Goal: Download file/media

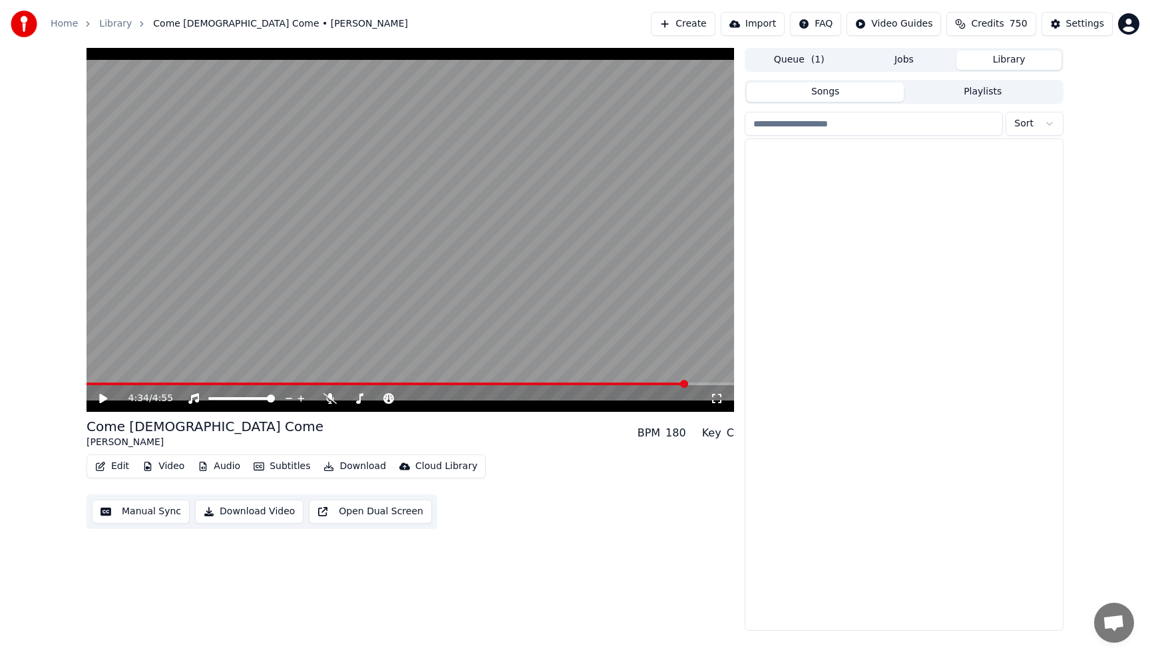
scroll to position [8278, 0]
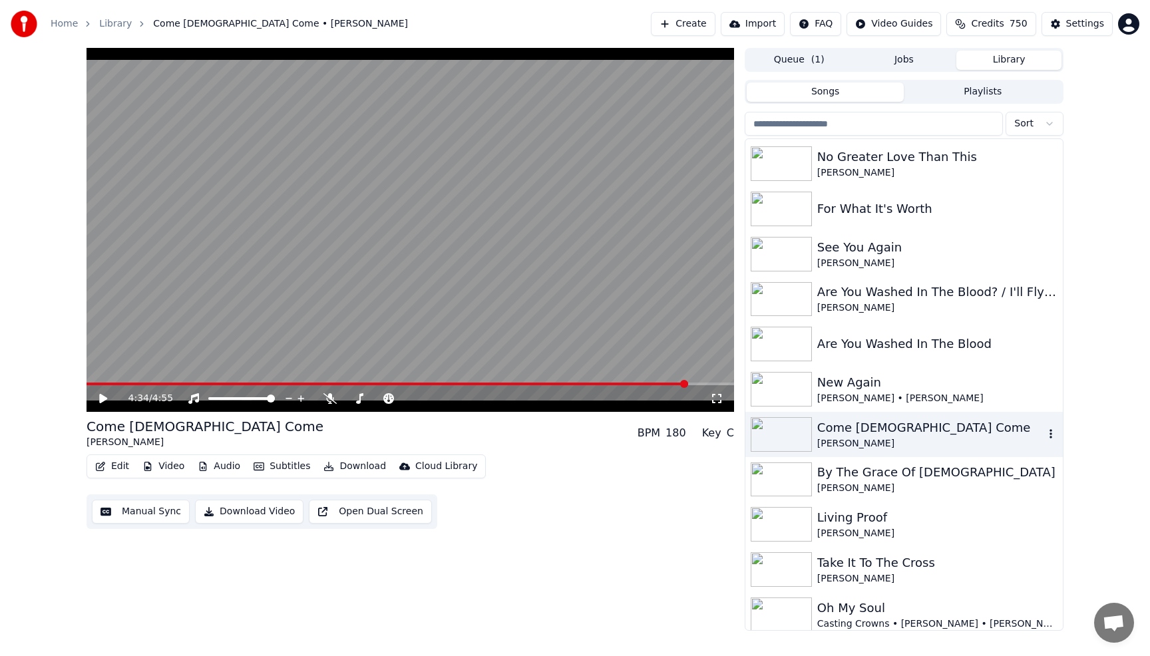
click at [914, 432] on div "Come [DEMOGRAPHIC_DATA] Come" at bounding box center [930, 428] width 227 height 19
click at [909, 431] on div "Come [DEMOGRAPHIC_DATA] Come" at bounding box center [930, 428] width 227 height 19
click at [841, 434] on div "Come [DEMOGRAPHIC_DATA] Come" at bounding box center [930, 428] width 227 height 19
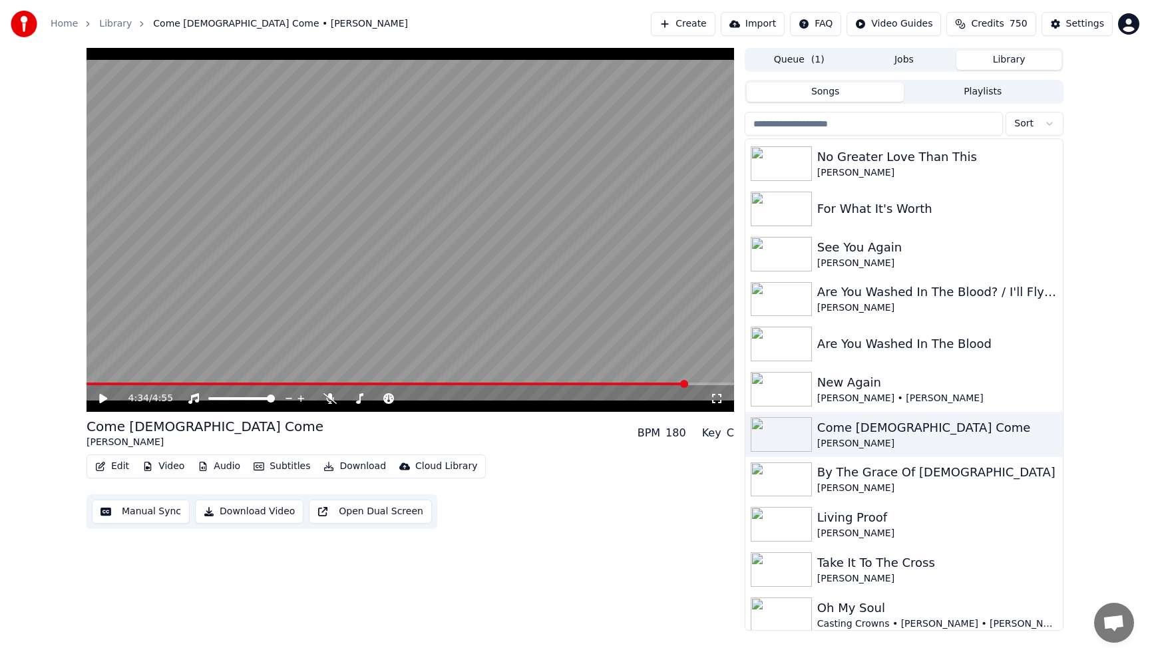
click at [88, 381] on video at bounding box center [410, 230] width 647 height 364
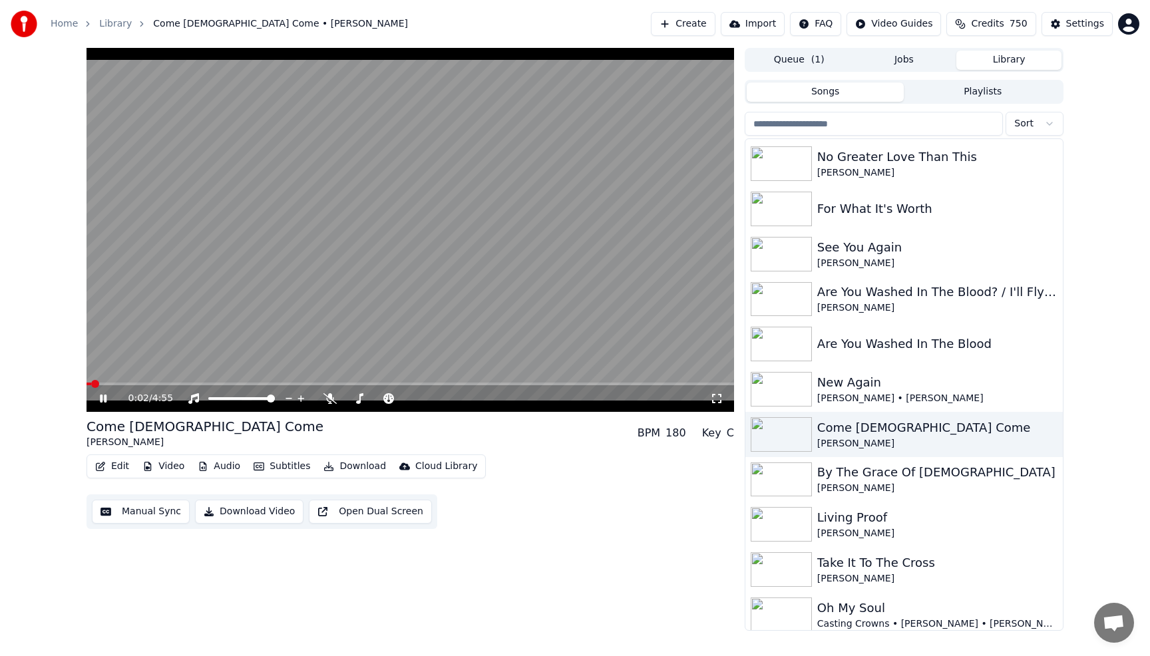
click at [91, 385] on span at bounding box center [89, 384] width 5 height 3
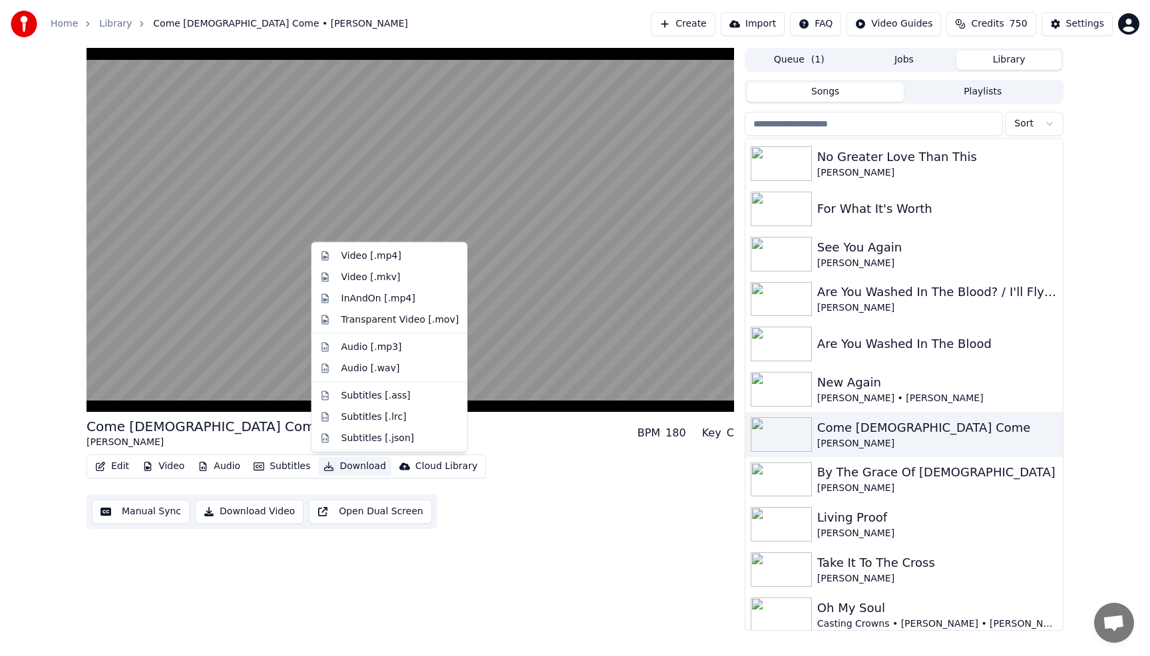
click at [355, 464] on button "Download" at bounding box center [354, 466] width 73 height 19
click at [360, 367] on div "Audio [.wav]" at bounding box center [370, 367] width 59 height 13
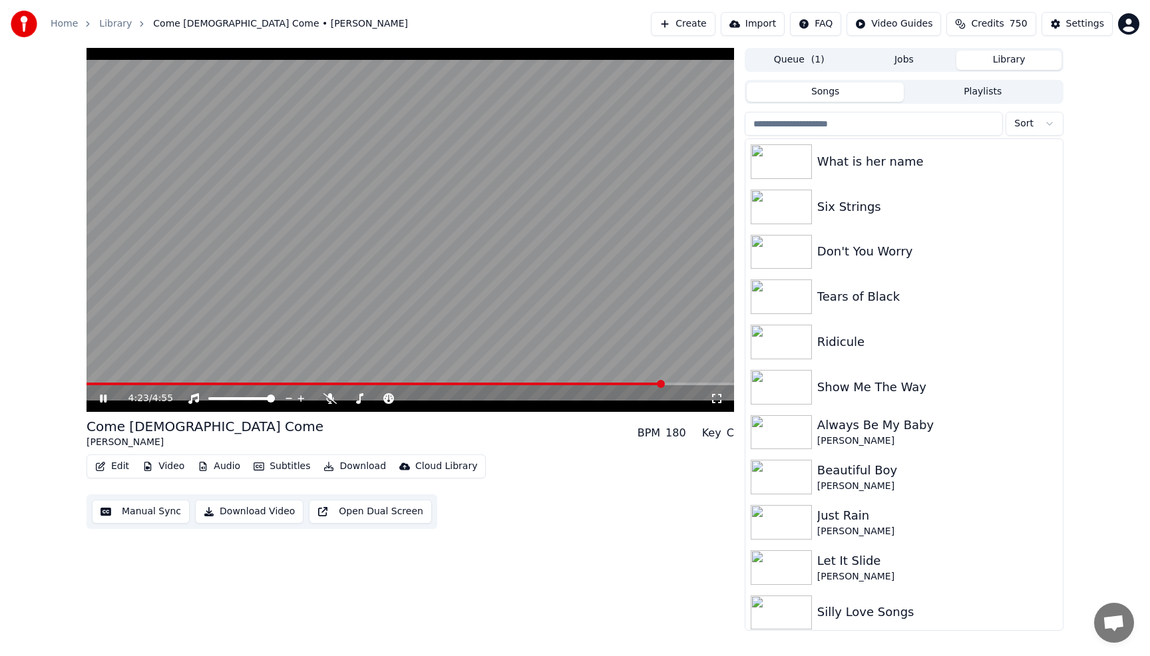
click at [996, 59] on button "Library" at bounding box center [1008, 60] width 105 height 19
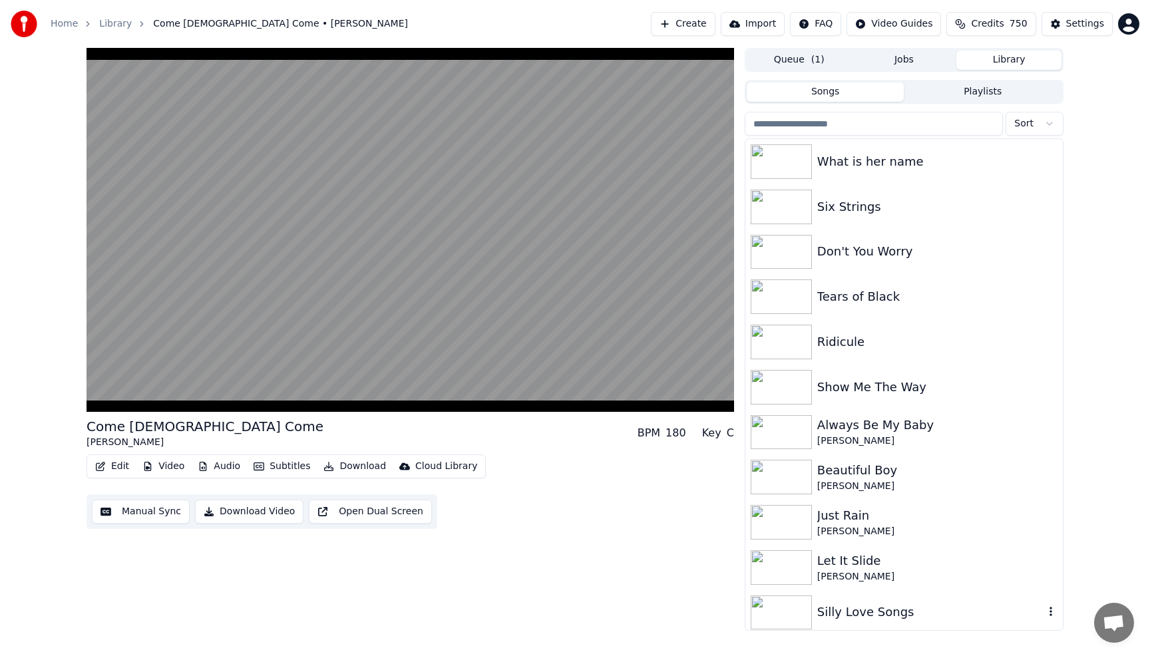
click at [934, 626] on div "Silly Love Songs" at bounding box center [903, 612] width 317 height 45
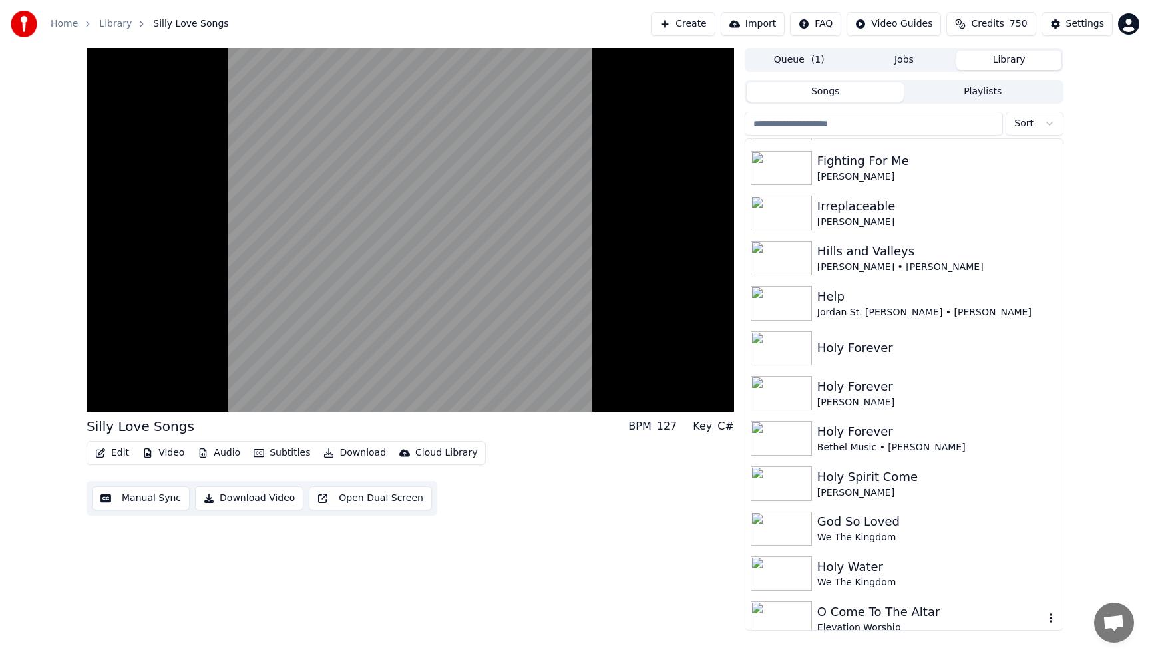
scroll to position [1996, 0]
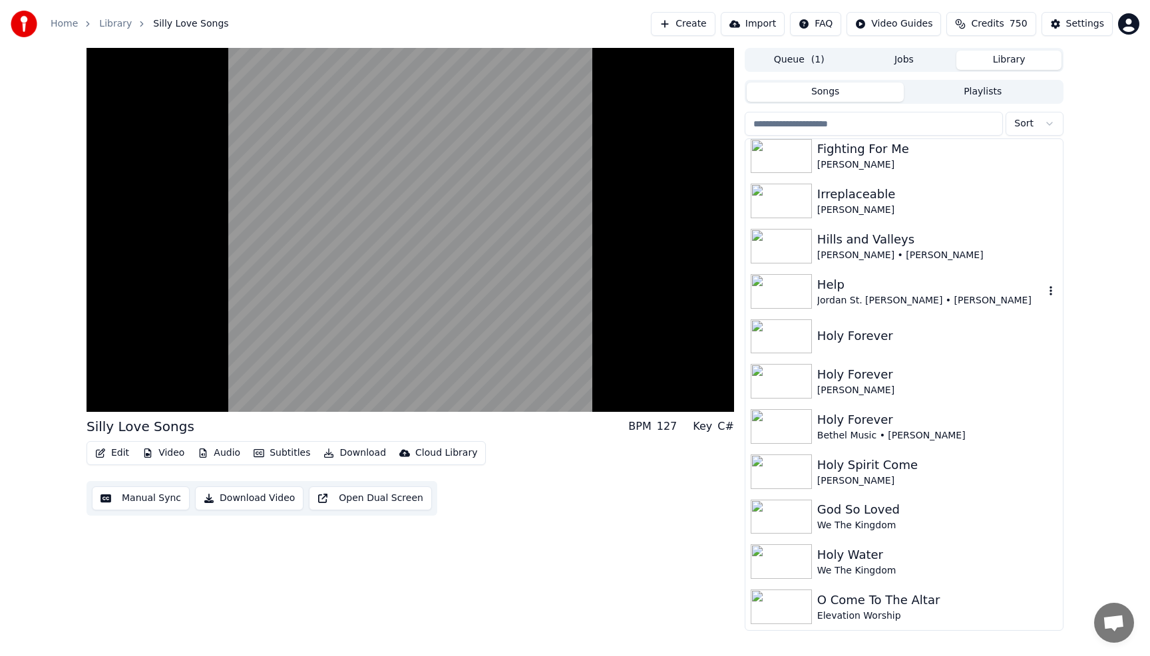
click at [856, 295] on div "Jordan St. [PERSON_NAME] • [PERSON_NAME]" at bounding box center [930, 300] width 227 height 13
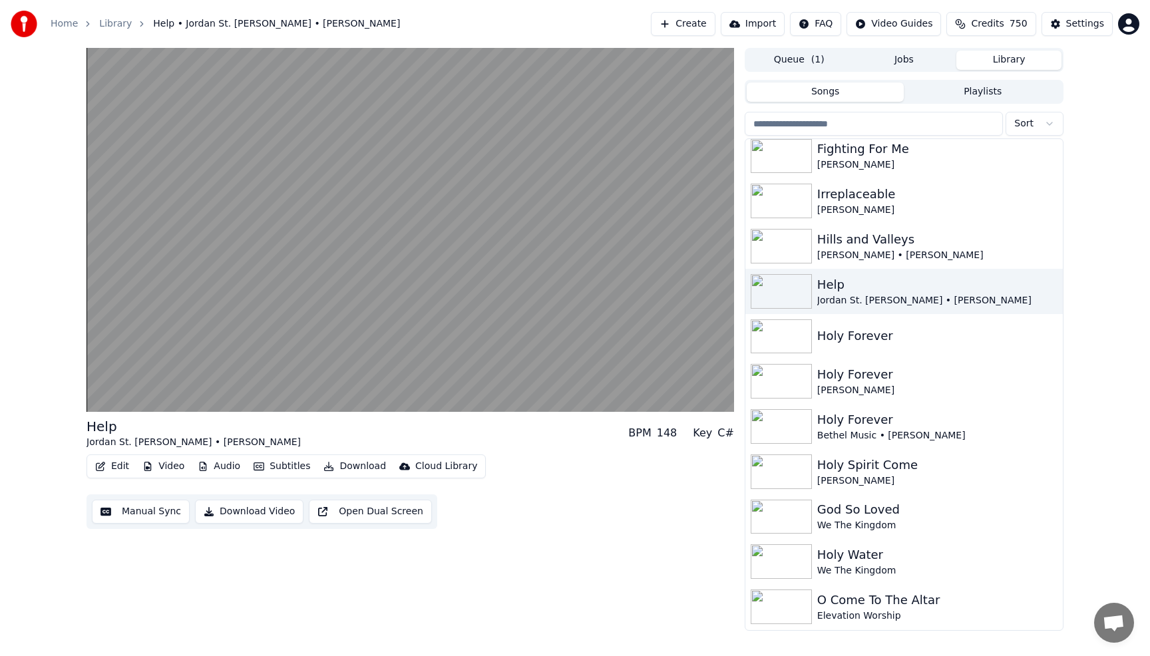
click at [356, 467] on button "Download" at bounding box center [354, 466] width 73 height 19
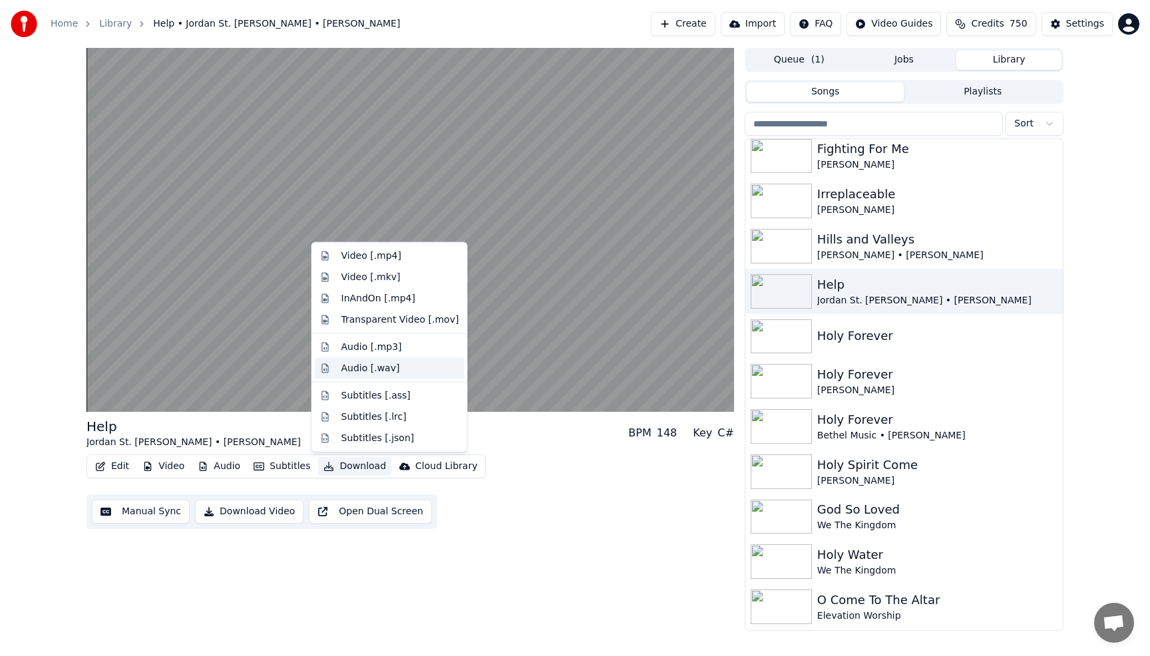
click at [368, 376] on div "Audio [.wav]" at bounding box center [390, 367] width 150 height 21
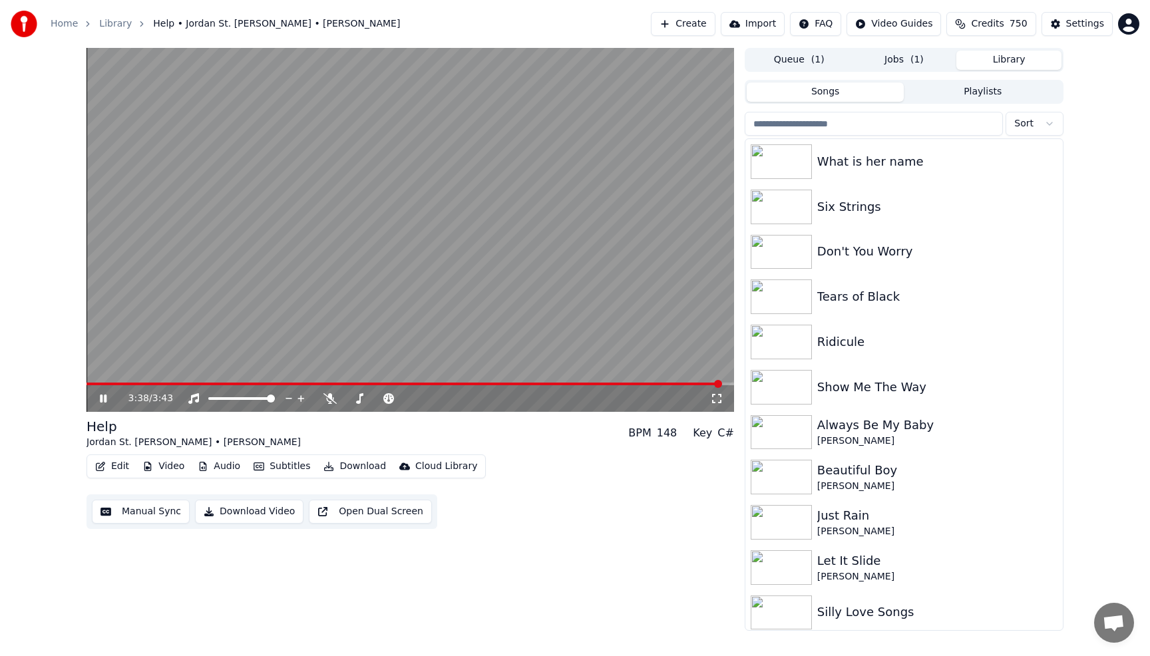
click at [1022, 62] on button "Library" at bounding box center [1008, 60] width 105 height 19
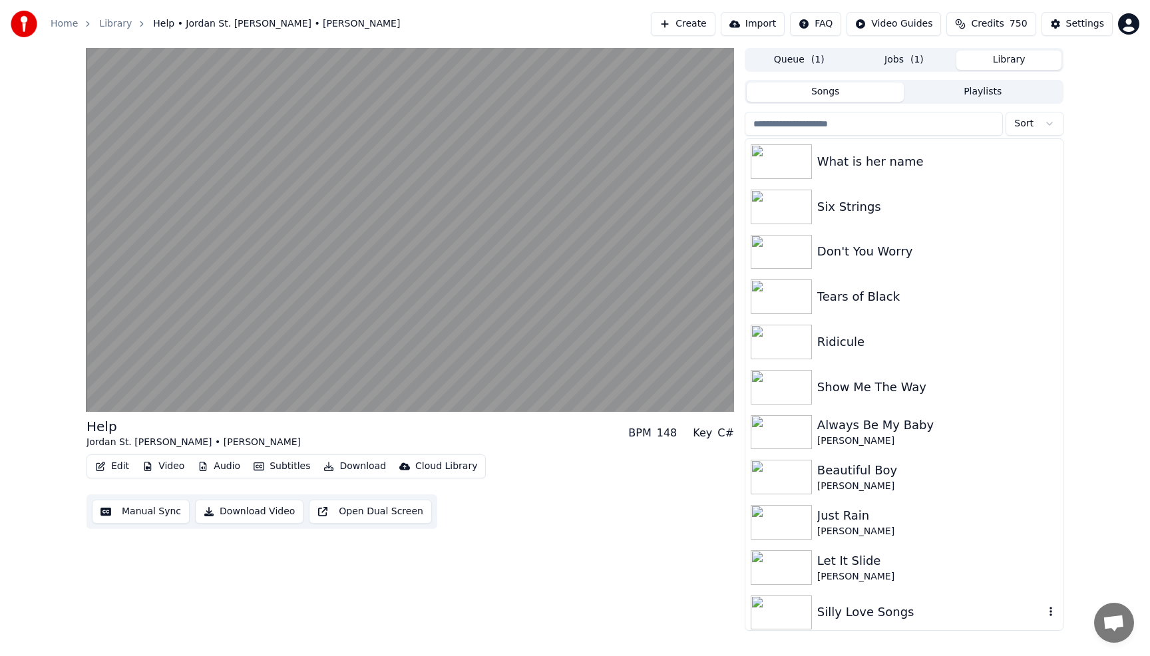
click at [892, 610] on div "Silly Love Songs" at bounding box center [930, 612] width 227 height 19
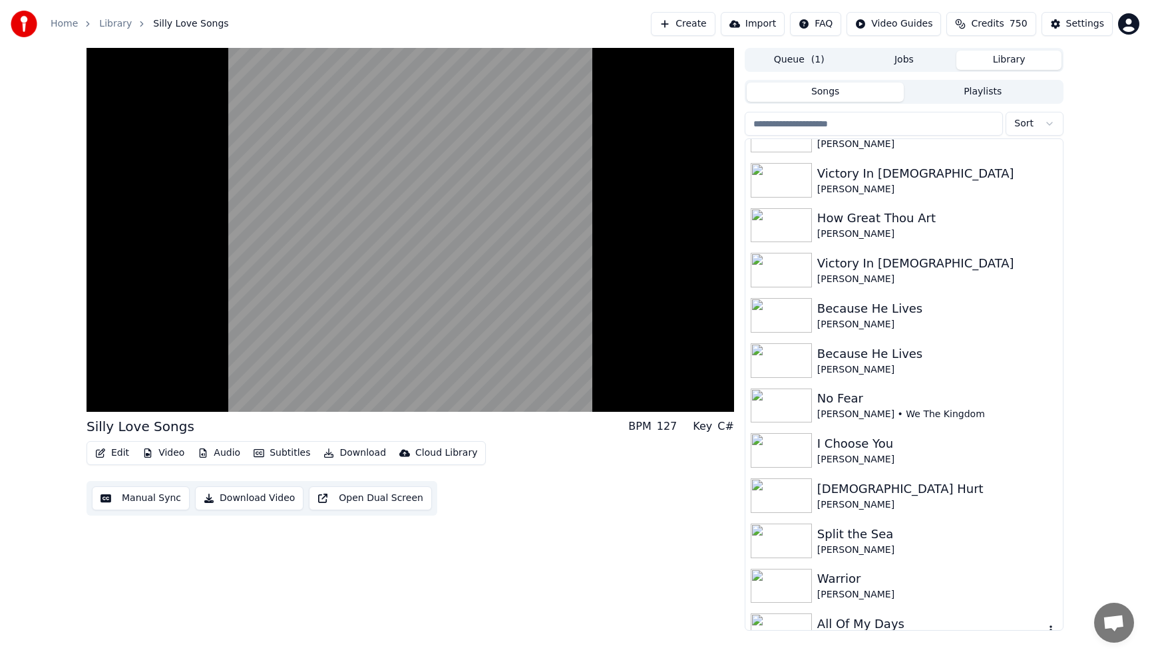
scroll to position [1411, 0]
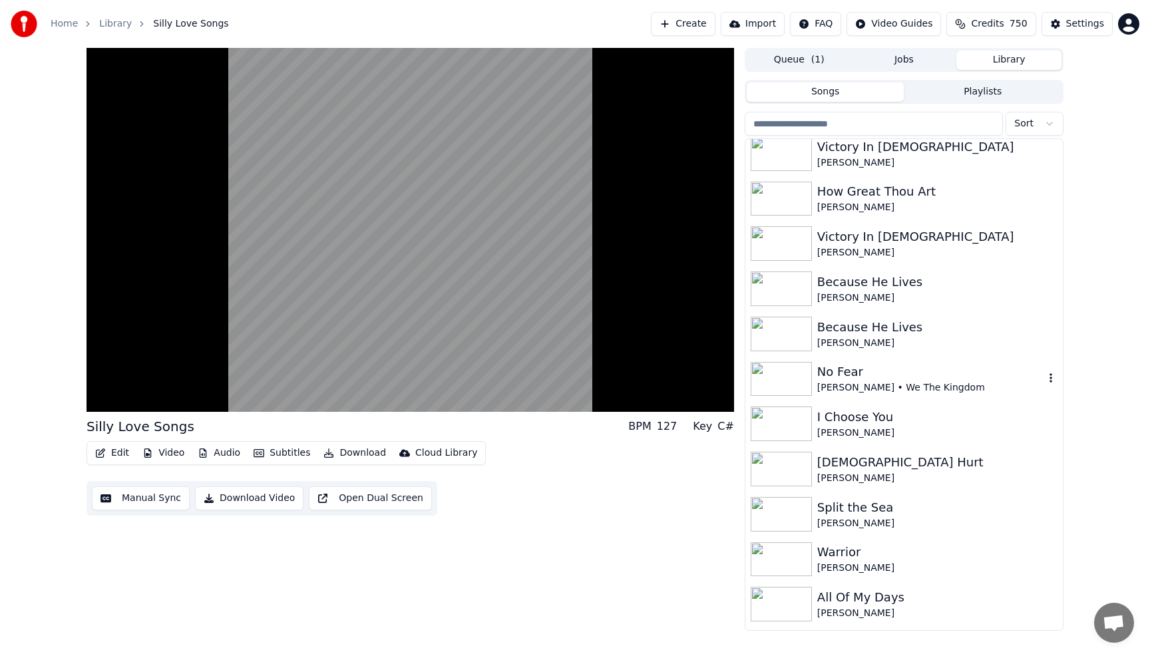
click at [873, 384] on div "[PERSON_NAME] • We The Kingdom" at bounding box center [930, 387] width 227 height 13
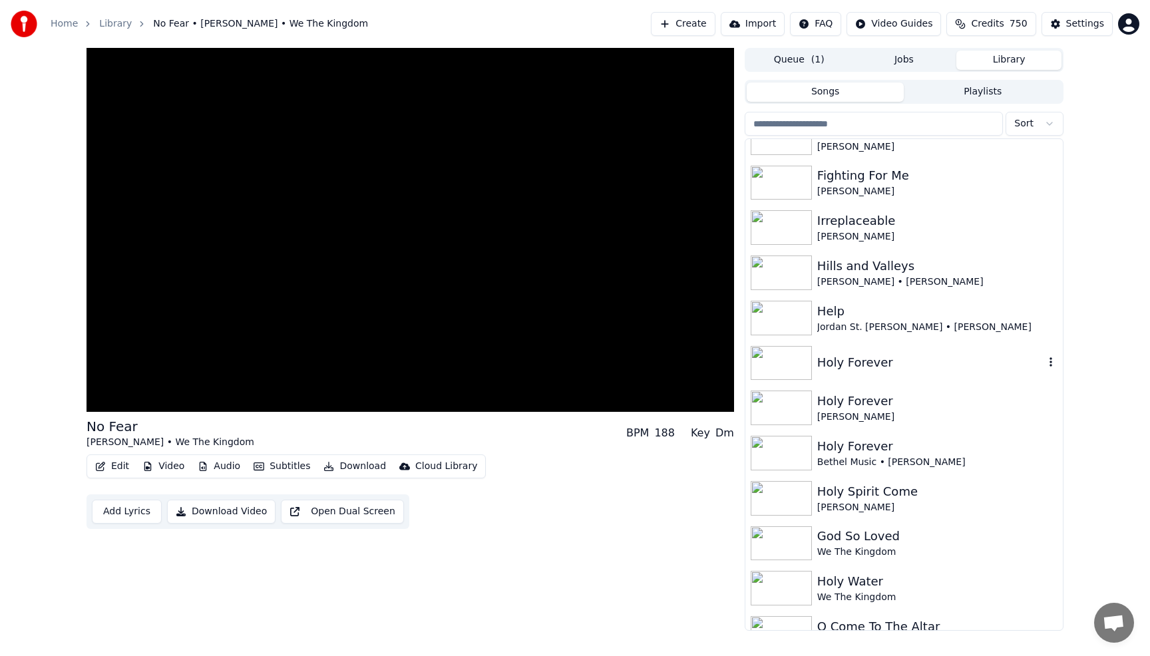
scroll to position [1996, 0]
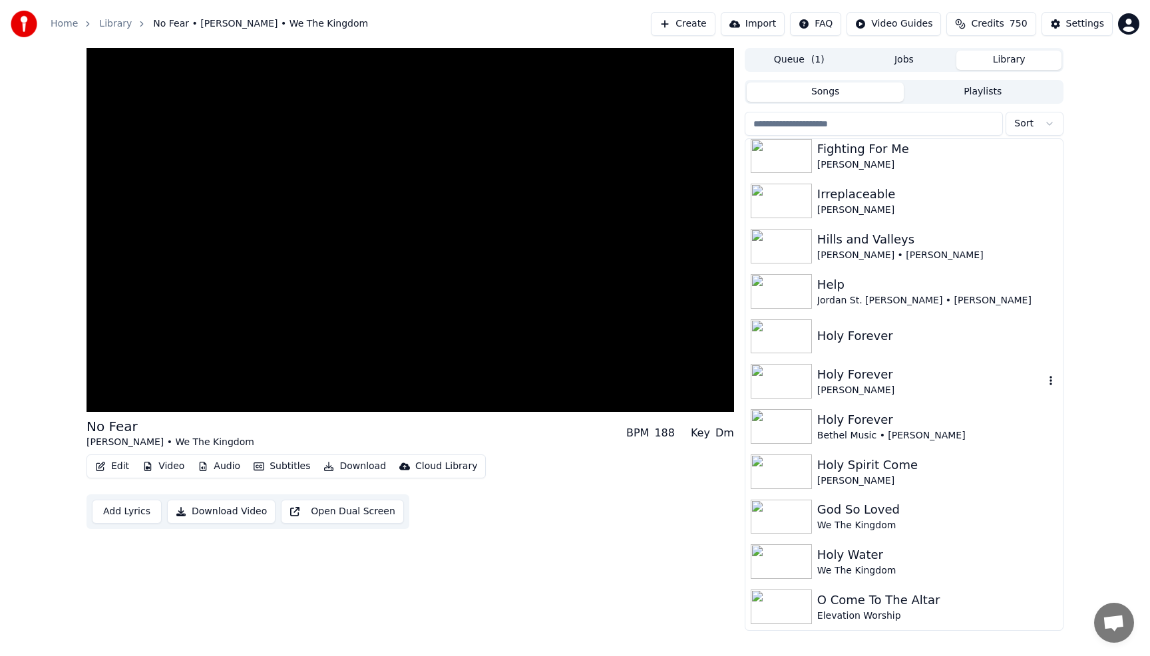
click at [839, 389] on div "[PERSON_NAME]" at bounding box center [930, 390] width 227 height 13
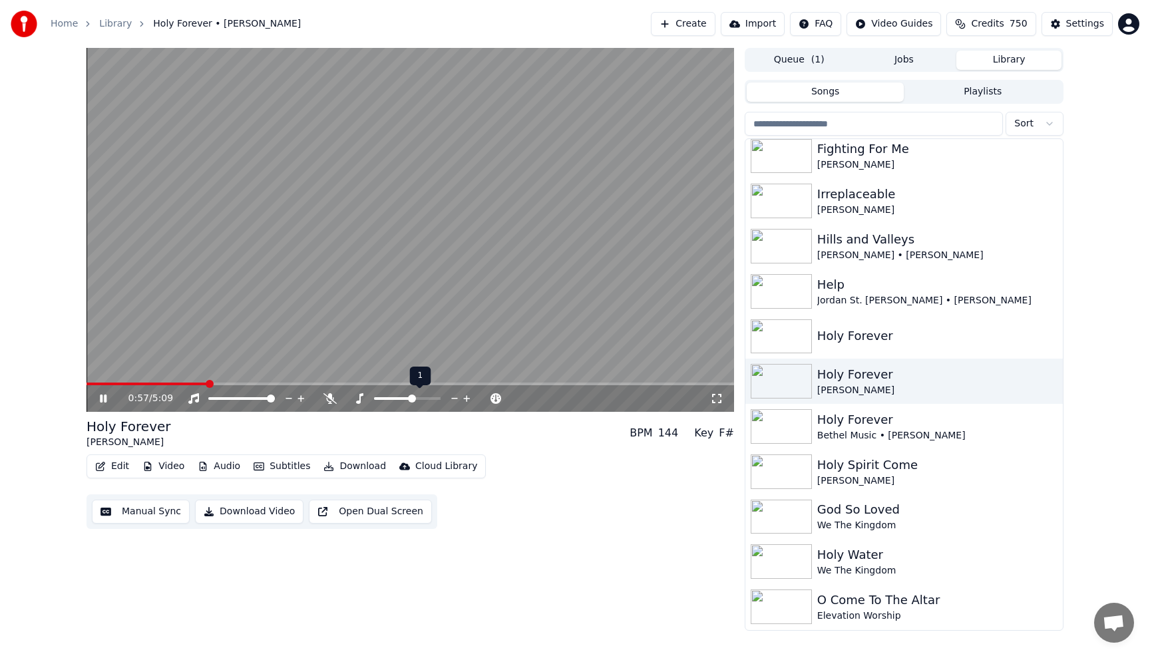
click at [466, 399] on icon at bounding box center [466, 398] width 7 height 7
click at [356, 467] on button "Download" at bounding box center [354, 466] width 73 height 19
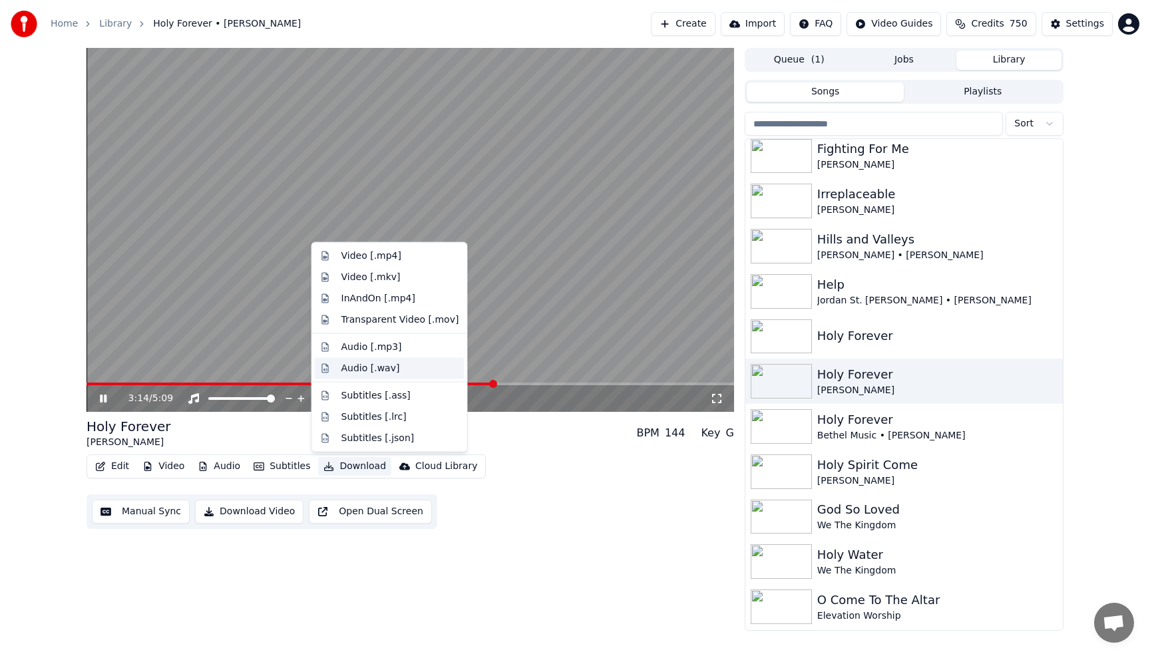
click at [355, 364] on div "Audio [.wav]" at bounding box center [370, 367] width 59 height 13
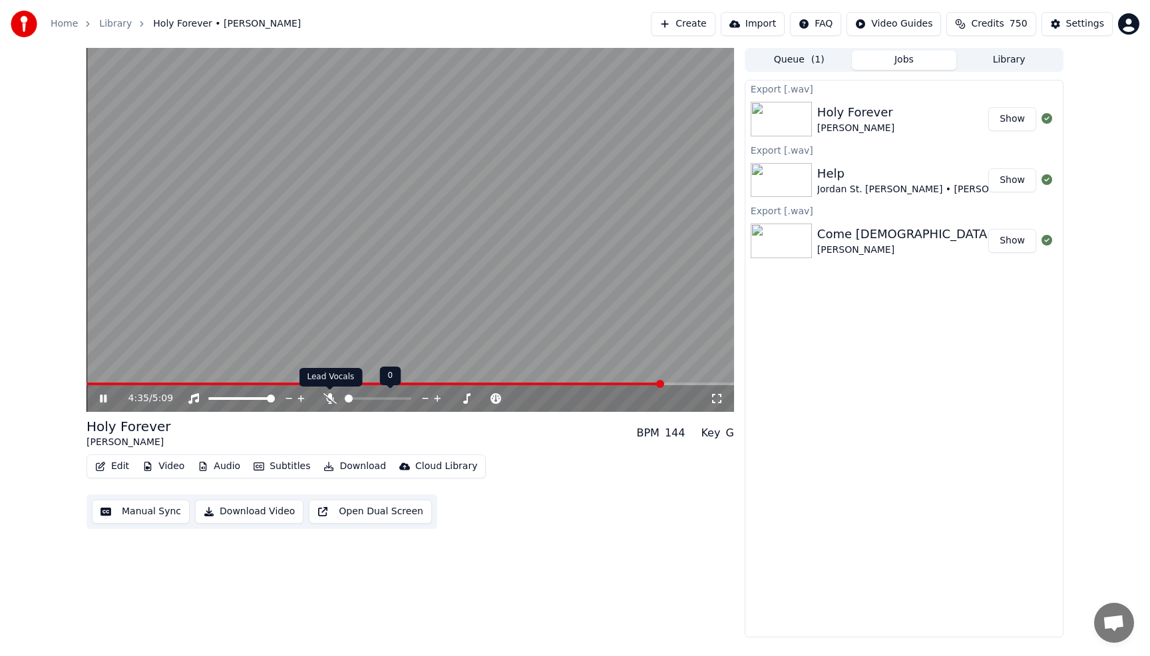
click at [335, 399] on icon at bounding box center [329, 398] width 13 height 11
click at [604, 384] on span at bounding box center [346, 384] width 519 height 3
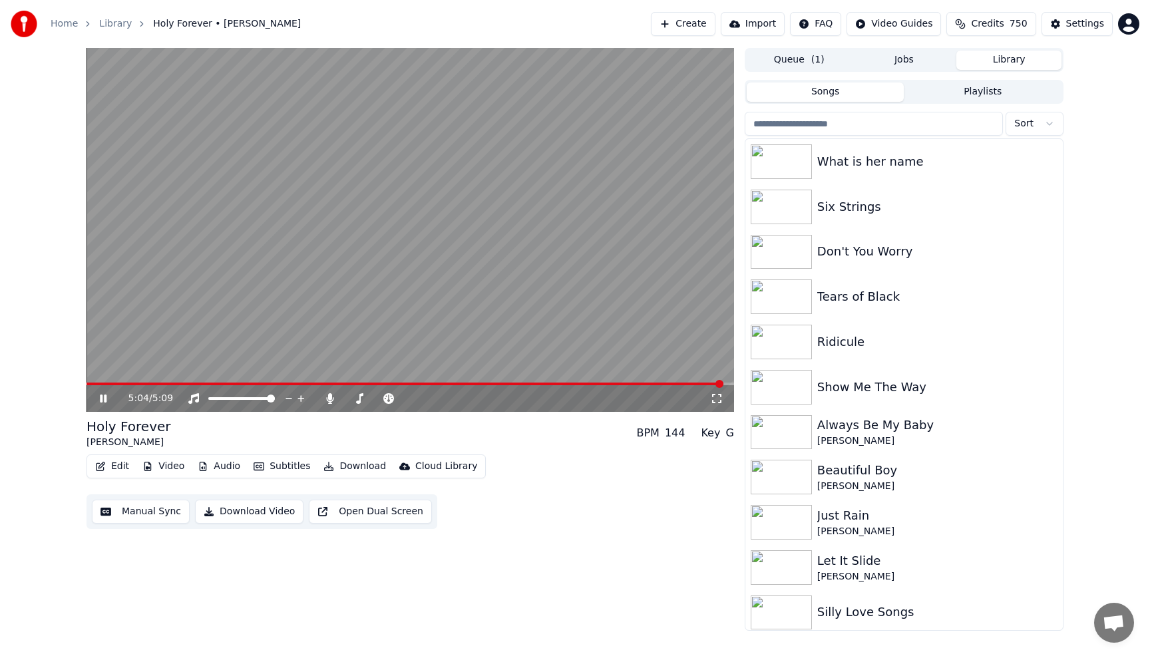
click at [1001, 63] on button "Library" at bounding box center [1008, 60] width 105 height 19
click at [332, 401] on icon at bounding box center [329, 398] width 7 height 11
click at [850, 604] on div "Silly Love Songs" at bounding box center [930, 612] width 227 height 19
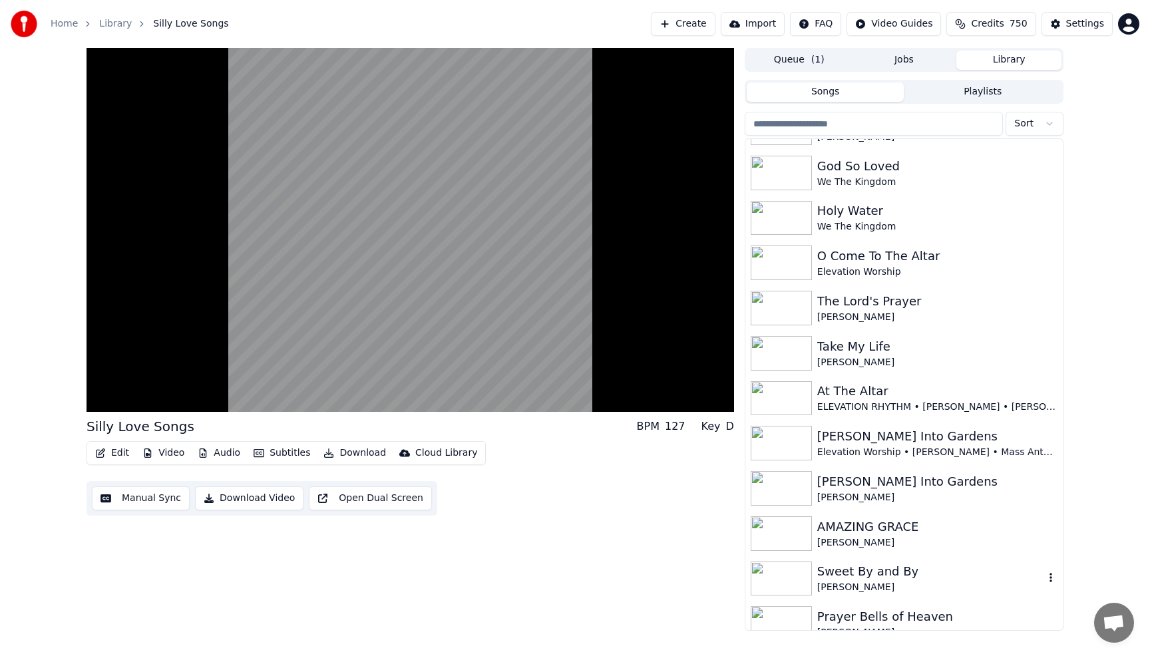
scroll to position [2342, 0]
click at [864, 518] on div "AMAZING GRACE" at bounding box center [930, 526] width 227 height 19
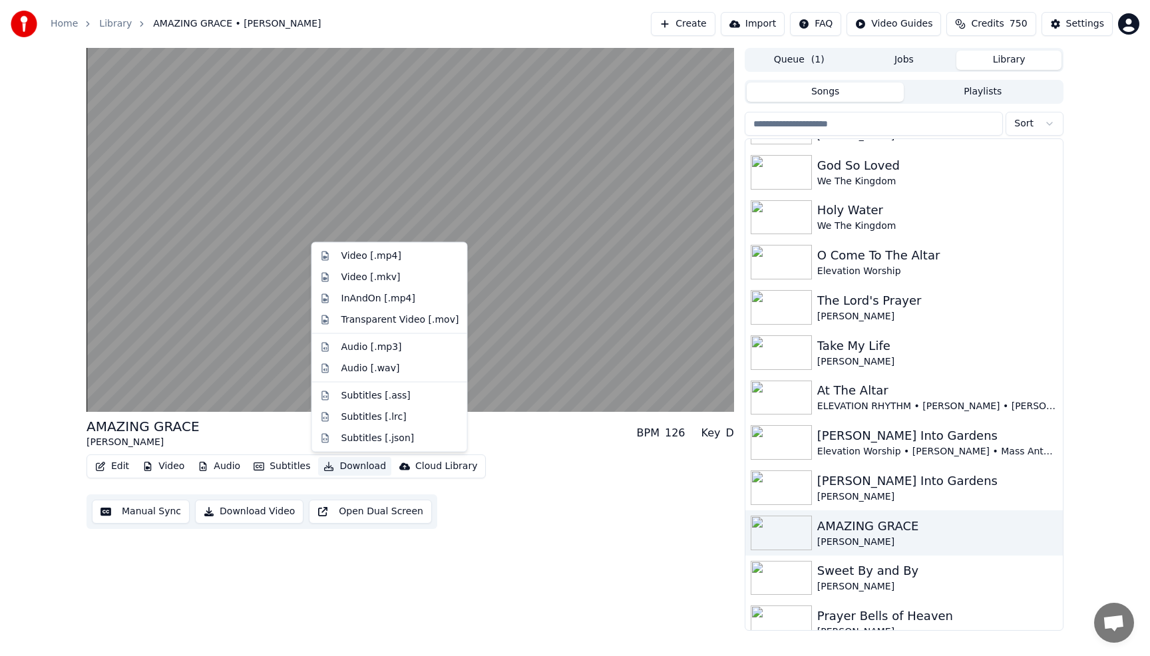
click at [370, 464] on button "Download" at bounding box center [354, 466] width 73 height 19
click at [381, 371] on div "Audio [.wav]" at bounding box center [370, 367] width 59 height 13
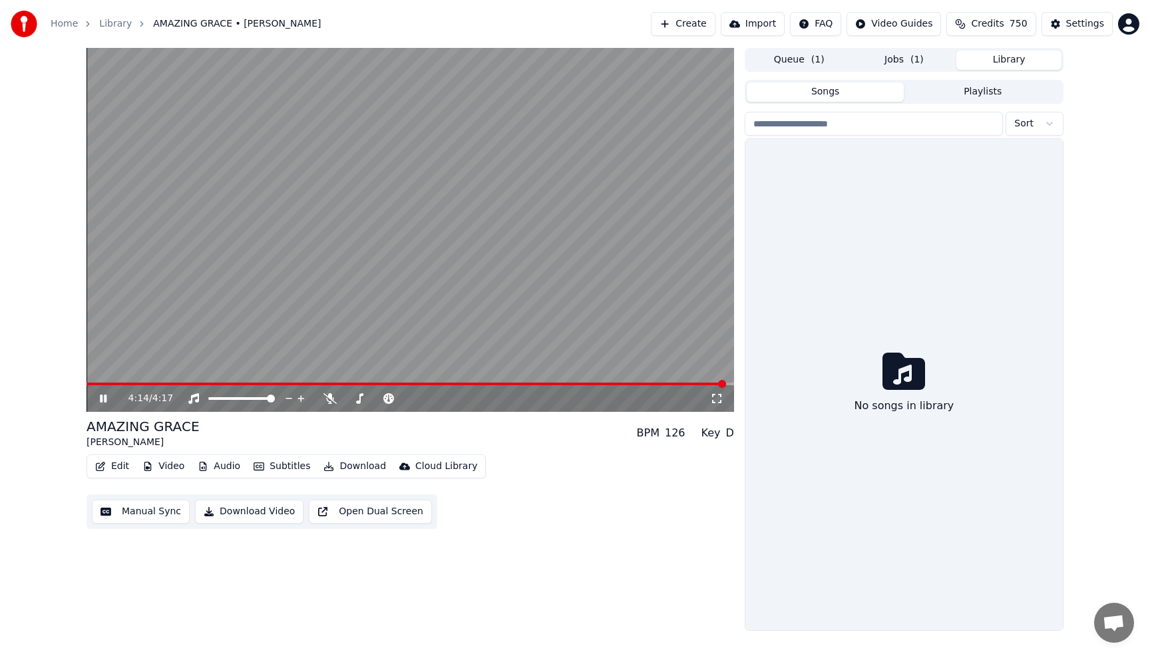
click at [995, 59] on button "Library" at bounding box center [1008, 60] width 105 height 19
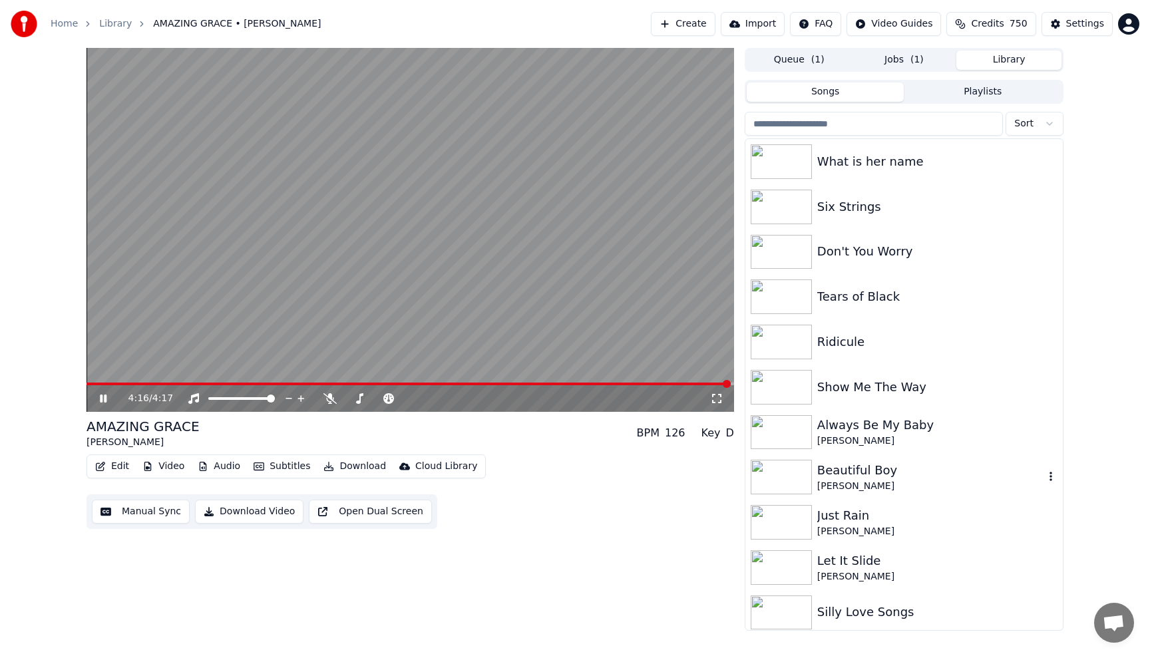
click at [810, 482] on img at bounding box center [781, 477] width 61 height 35
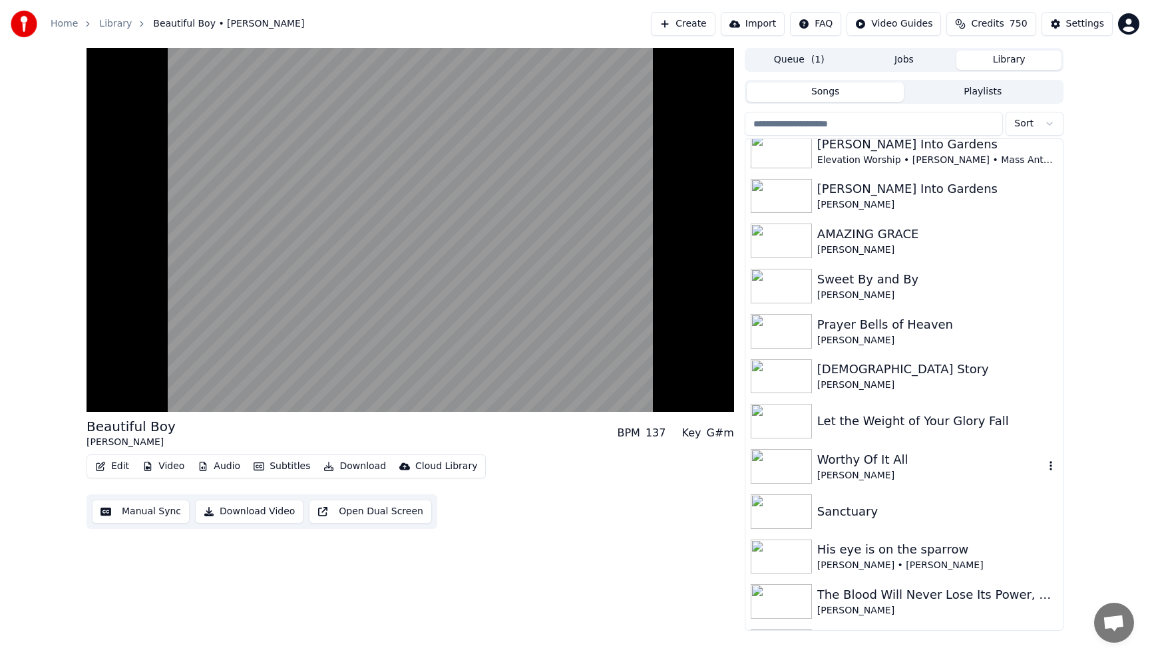
scroll to position [2662, 0]
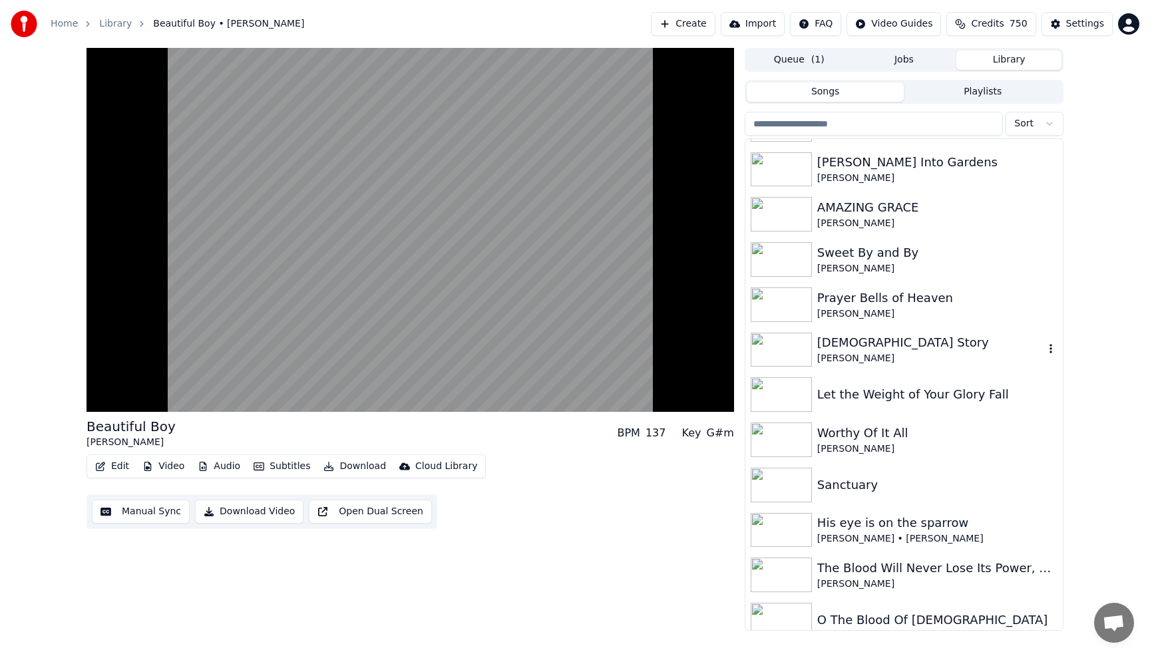
click at [848, 351] on div "[DEMOGRAPHIC_DATA] Story" at bounding box center [930, 342] width 227 height 19
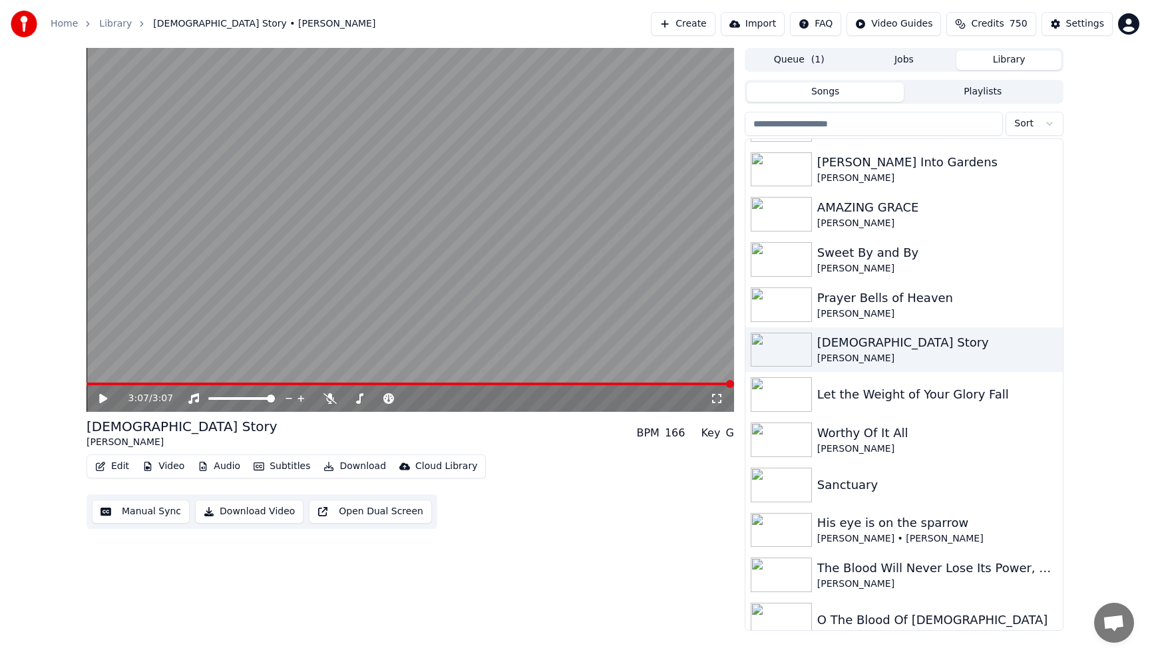
click at [93, 384] on span at bounding box center [410, 384] width 647 height 3
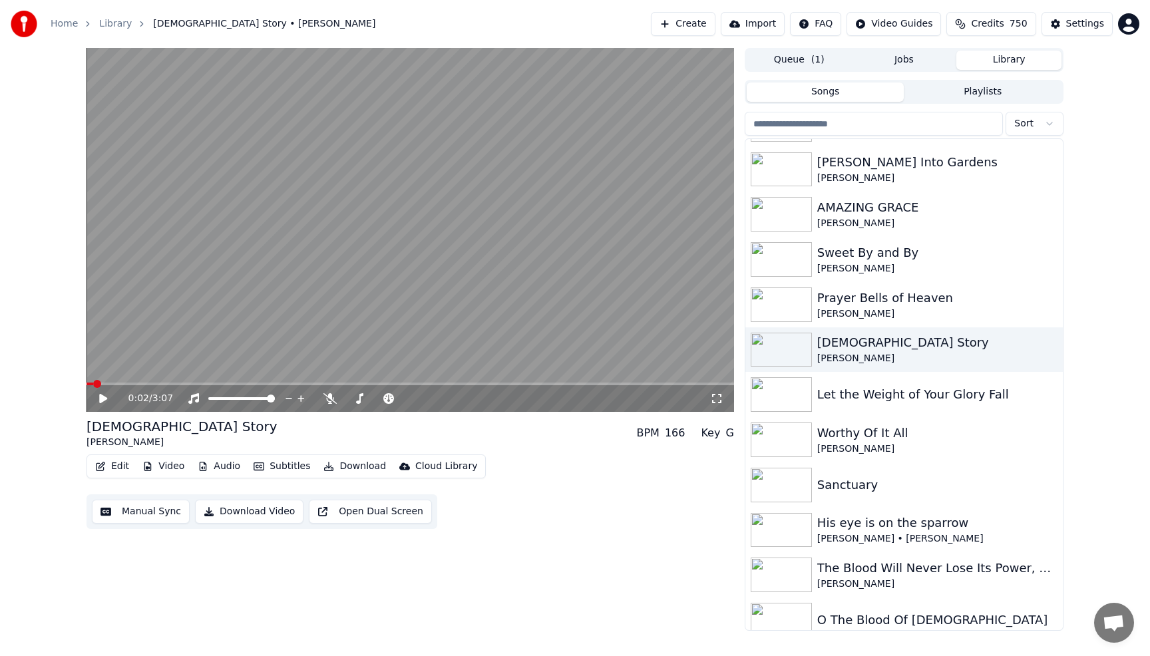
click at [102, 398] on icon at bounding box center [103, 398] width 8 height 9
click at [350, 469] on button "Download" at bounding box center [354, 466] width 73 height 19
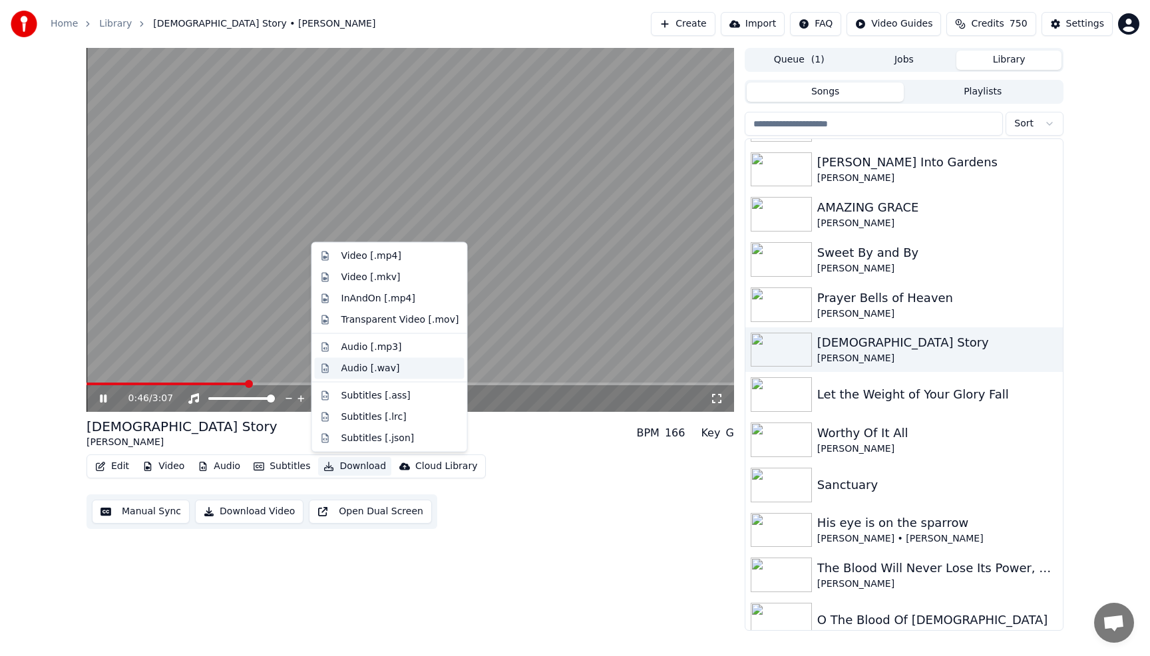
click at [371, 367] on div "Audio [.wav]" at bounding box center [370, 367] width 59 height 13
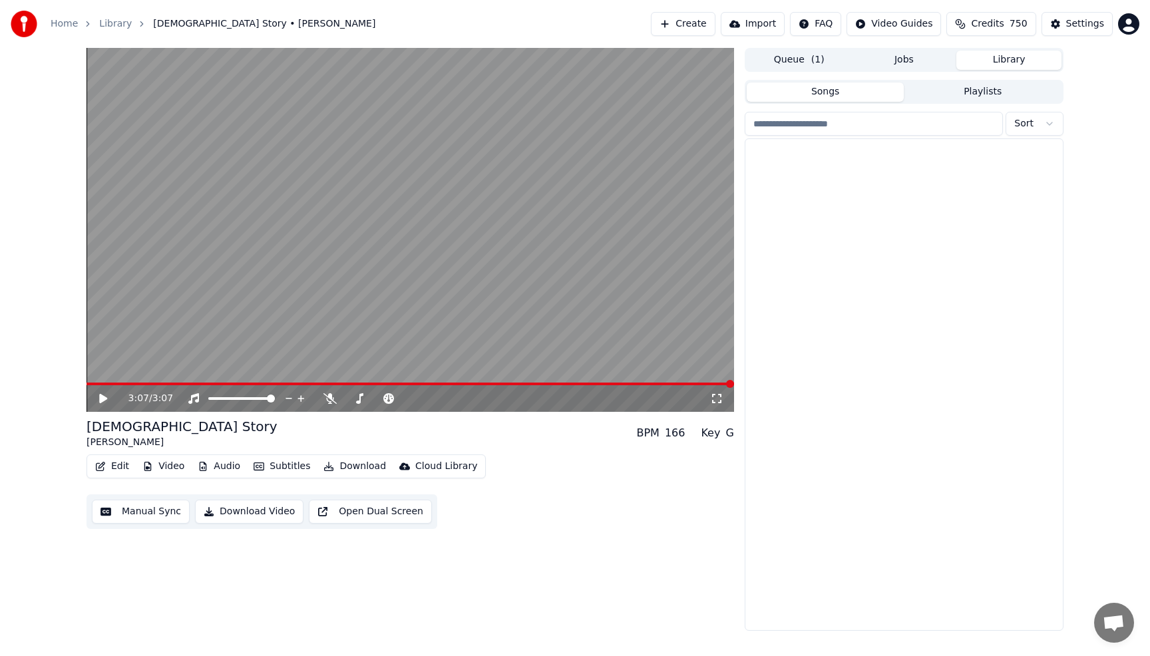
click at [1011, 59] on button "Library" at bounding box center [1008, 60] width 105 height 19
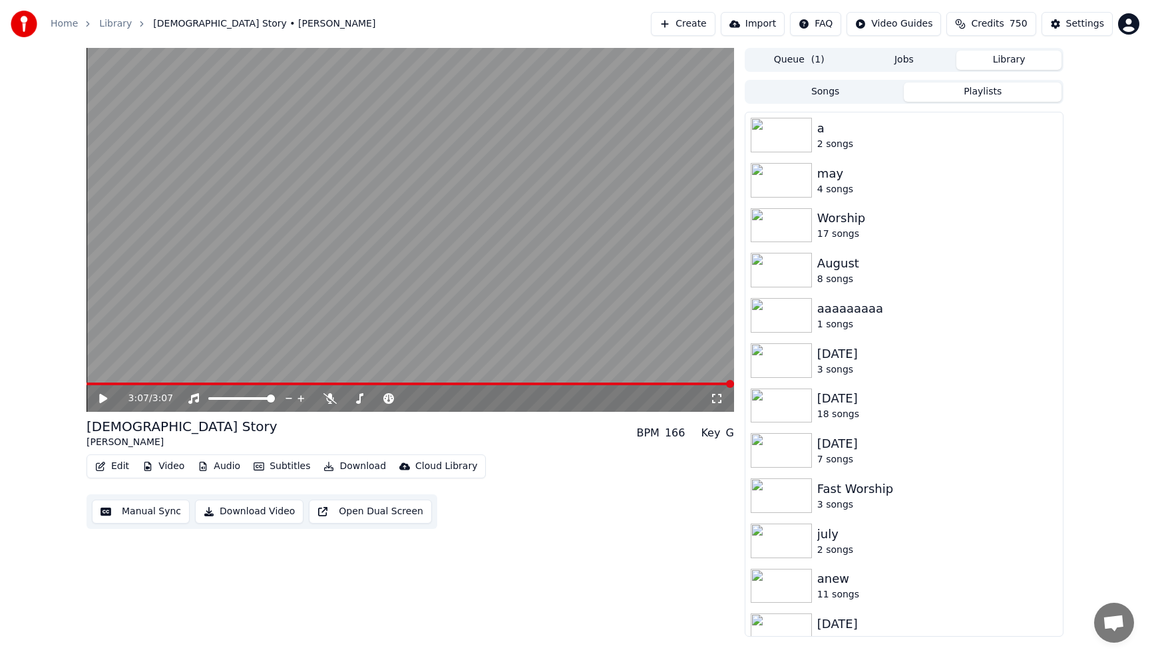
click at [956, 91] on button "Playlists" at bounding box center [983, 92] width 158 height 19
click at [854, 265] on div "August" at bounding box center [930, 263] width 227 height 19
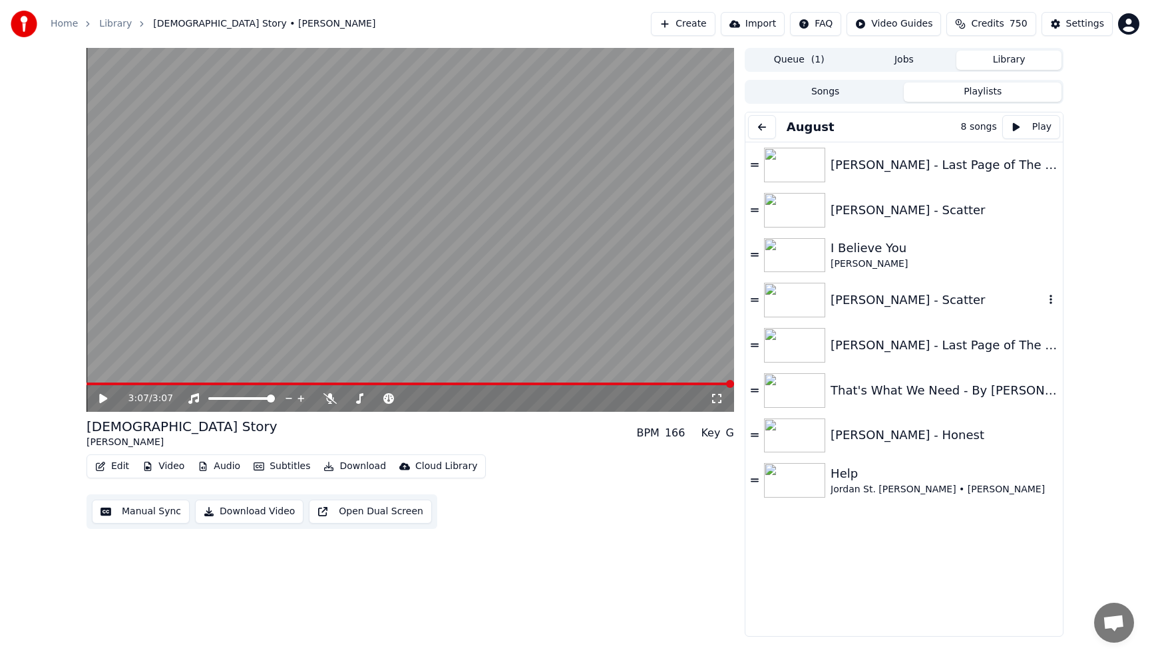
click at [862, 304] on div "[PERSON_NAME] - Scatter" at bounding box center [937, 300] width 214 height 19
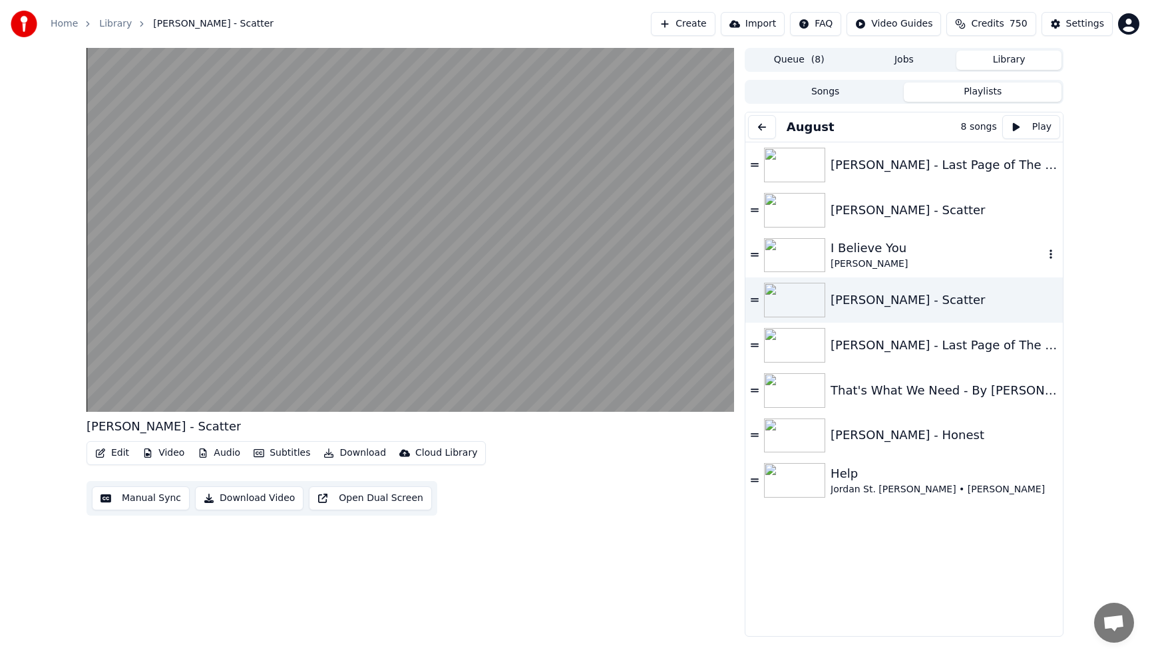
click at [860, 252] on div "I Believe You" at bounding box center [937, 248] width 214 height 19
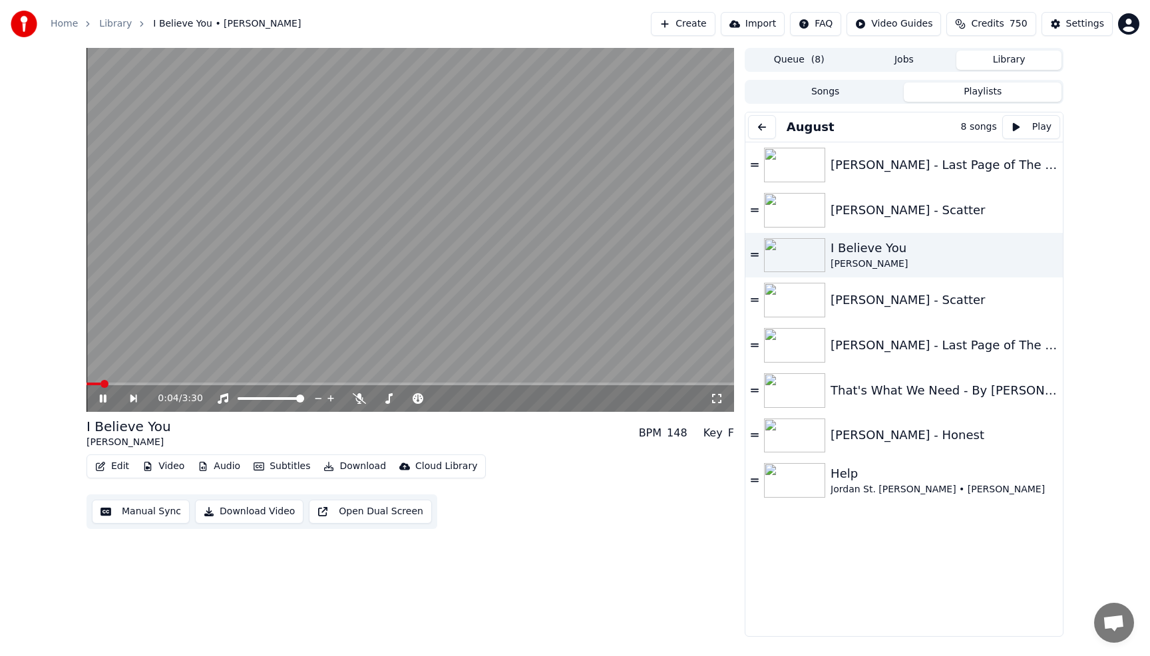
click at [587, 194] on video at bounding box center [410, 230] width 647 height 364
